Goal: Obtain resource: Download file/media

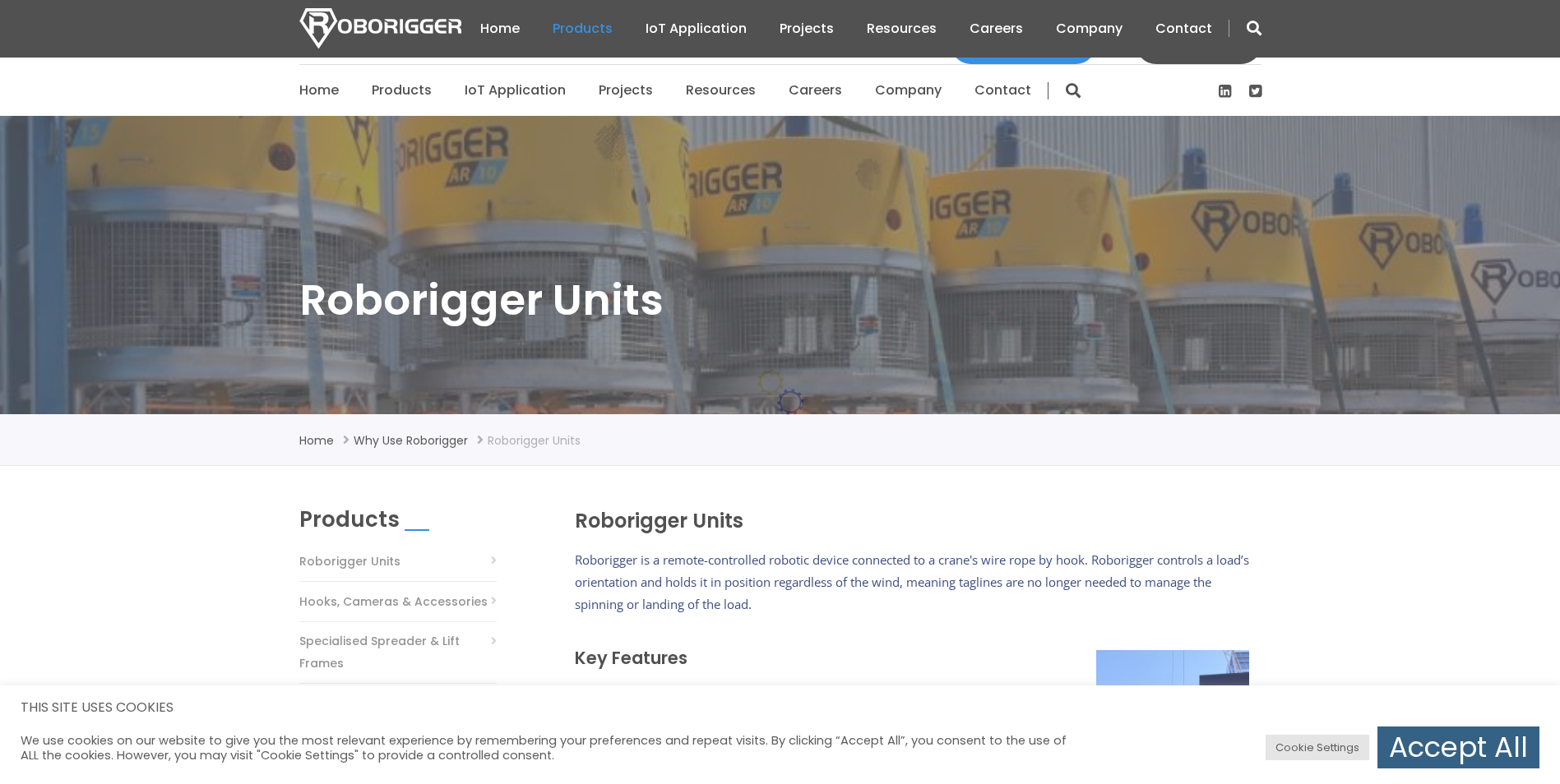
scroll to position [411, 0]
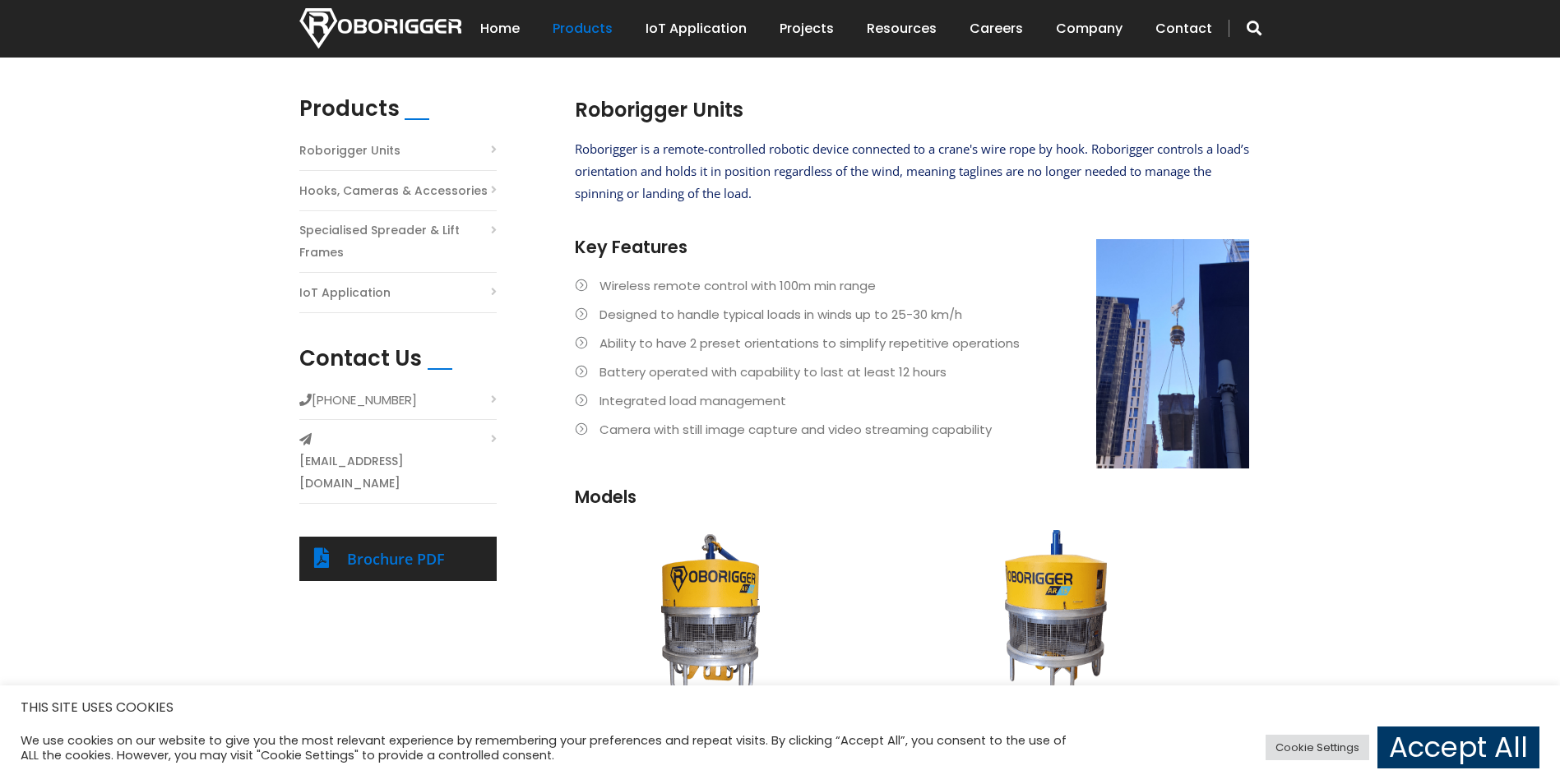
click at [375, 240] on link "Specialised Spreader & Lift Frames" at bounding box center [398, 242] width 198 height 44
click at [403, 242] on link "Specialised Spreader & Lift Frames" at bounding box center [398, 242] width 198 height 44
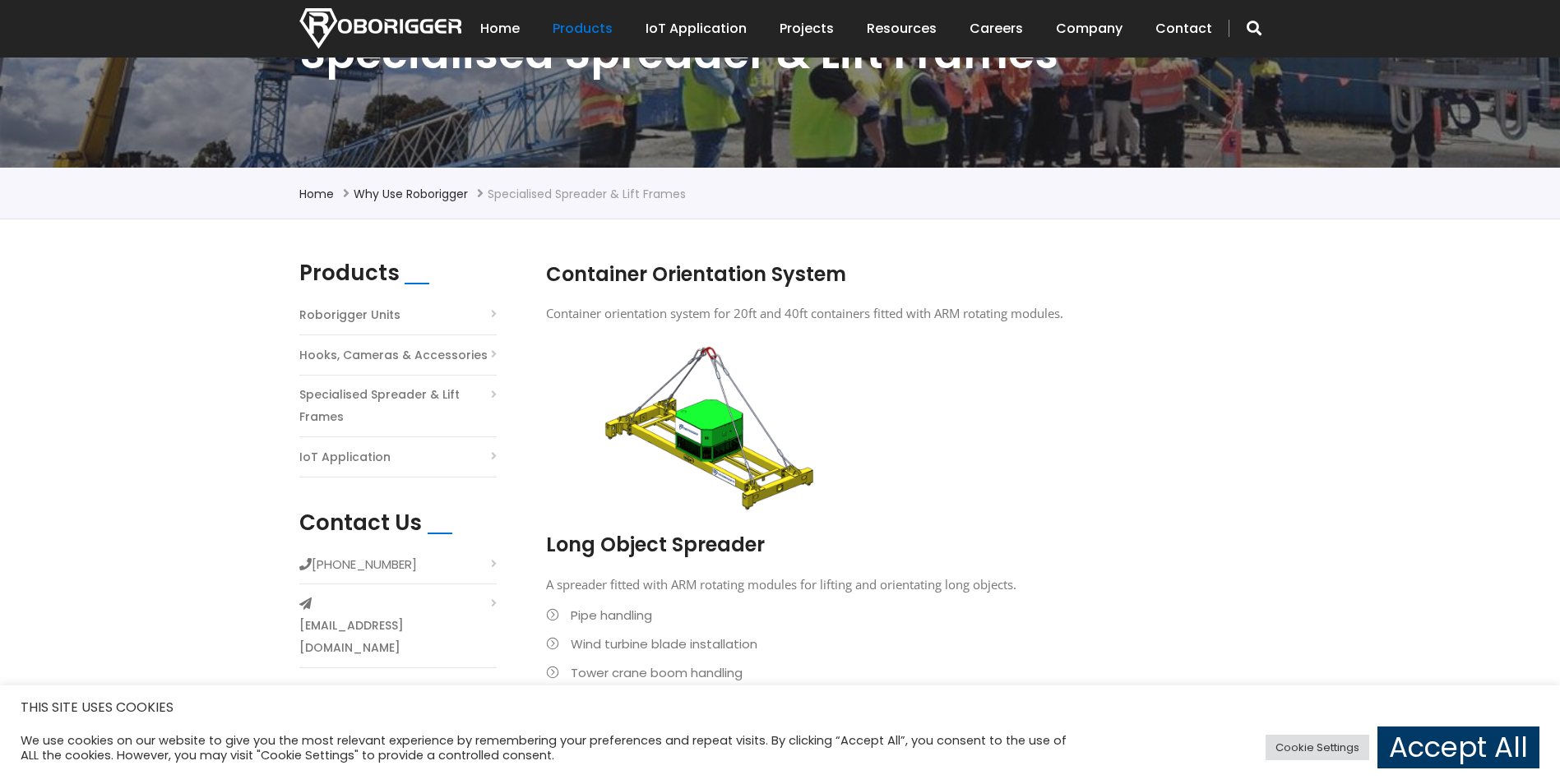
scroll to position [493, 0]
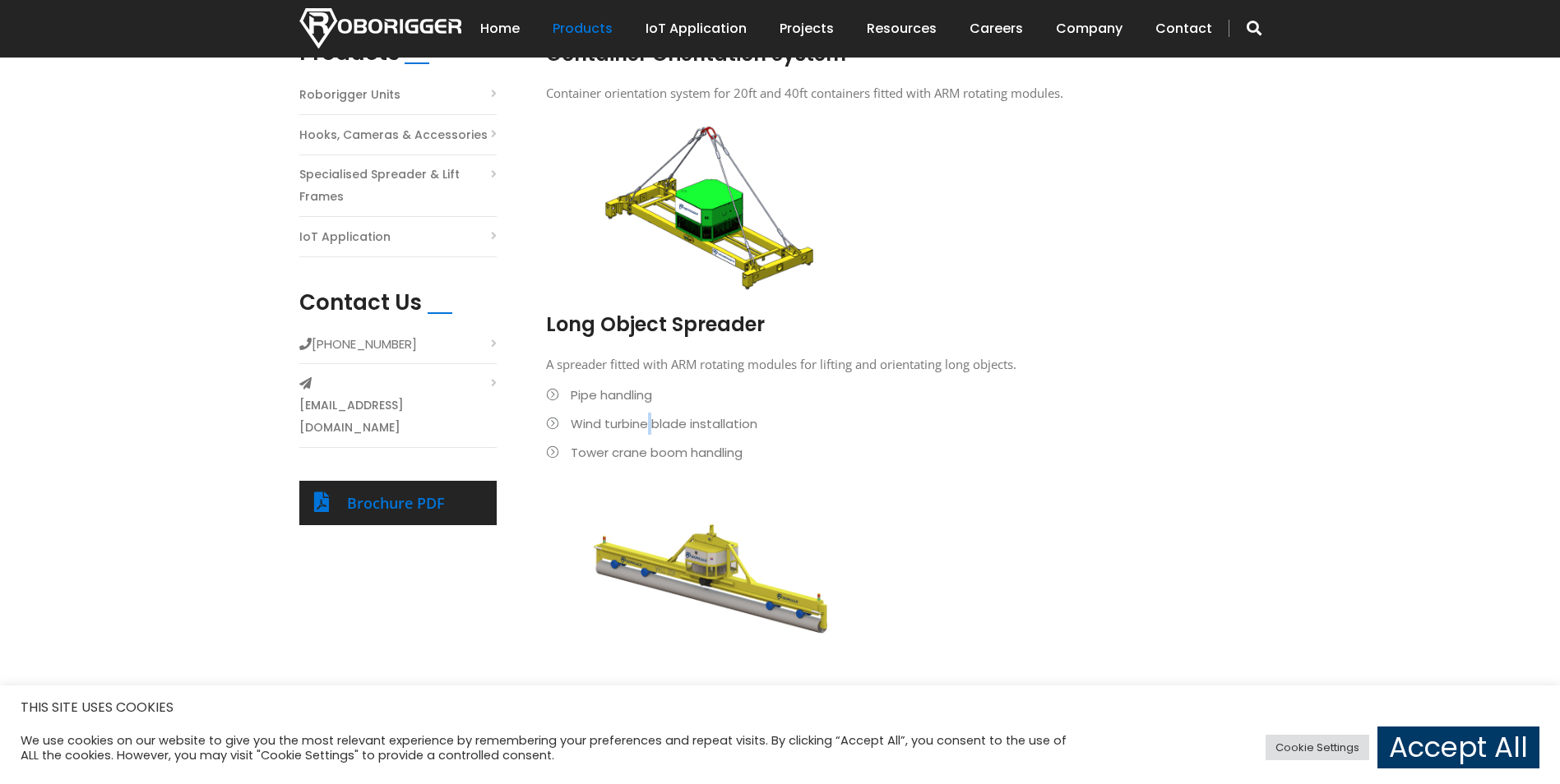
click at [650, 424] on li "Wind turbine blade installation" at bounding box center [891, 424] width 691 height 22
click at [601, 404] on li "Pipe handling" at bounding box center [891, 394] width 691 height 22
click at [555, 396] on li "Pipe handling" at bounding box center [891, 394] width 691 height 22
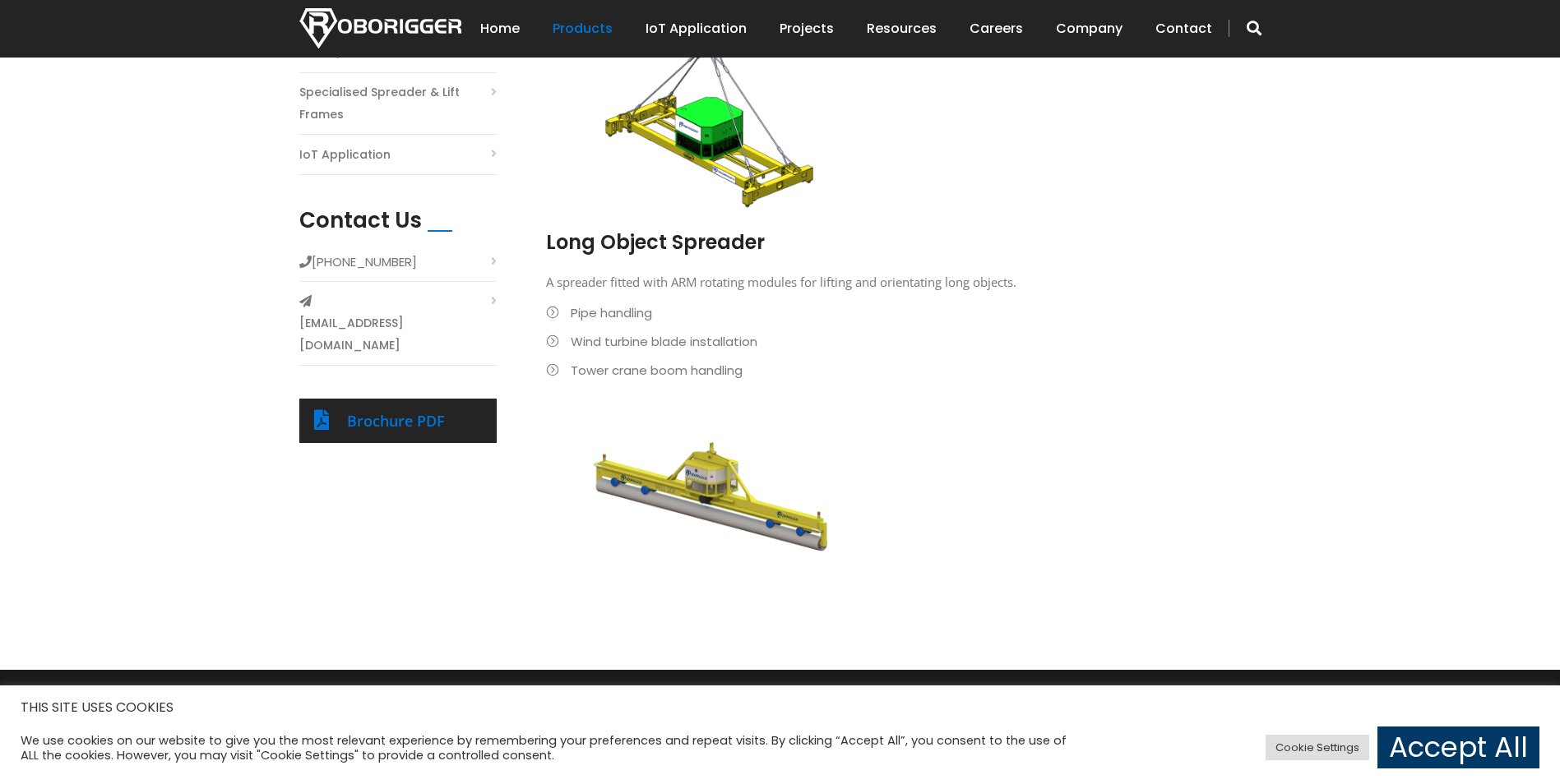
scroll to position [411, 0]
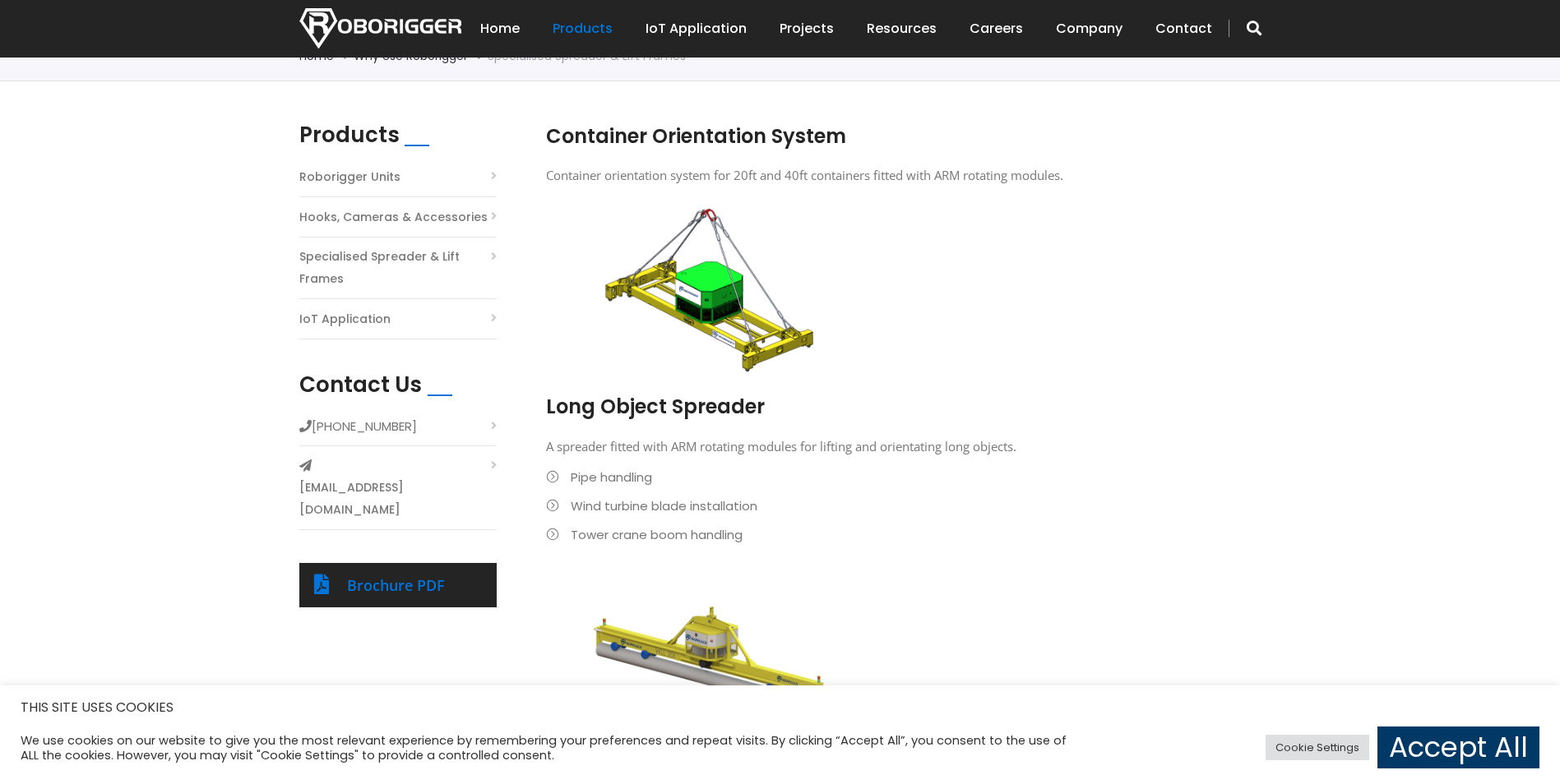
click at [489, 563] on div "Brochure PDF" at bounding box center [398, 586] width 198 height 44
click at [471, 572] on div "Brochure PDF" at bounding box center [414, 586] width 134 height 27
click at [448, 572] on div "Brochure PDF" at bounding box center [414, 586] width 134 height 27
click at [430, 575] on link "Brochure PDF" at bounding box center [396, 585] width 98 height 20
